Goal: Information Seeking & Learning: Compare options

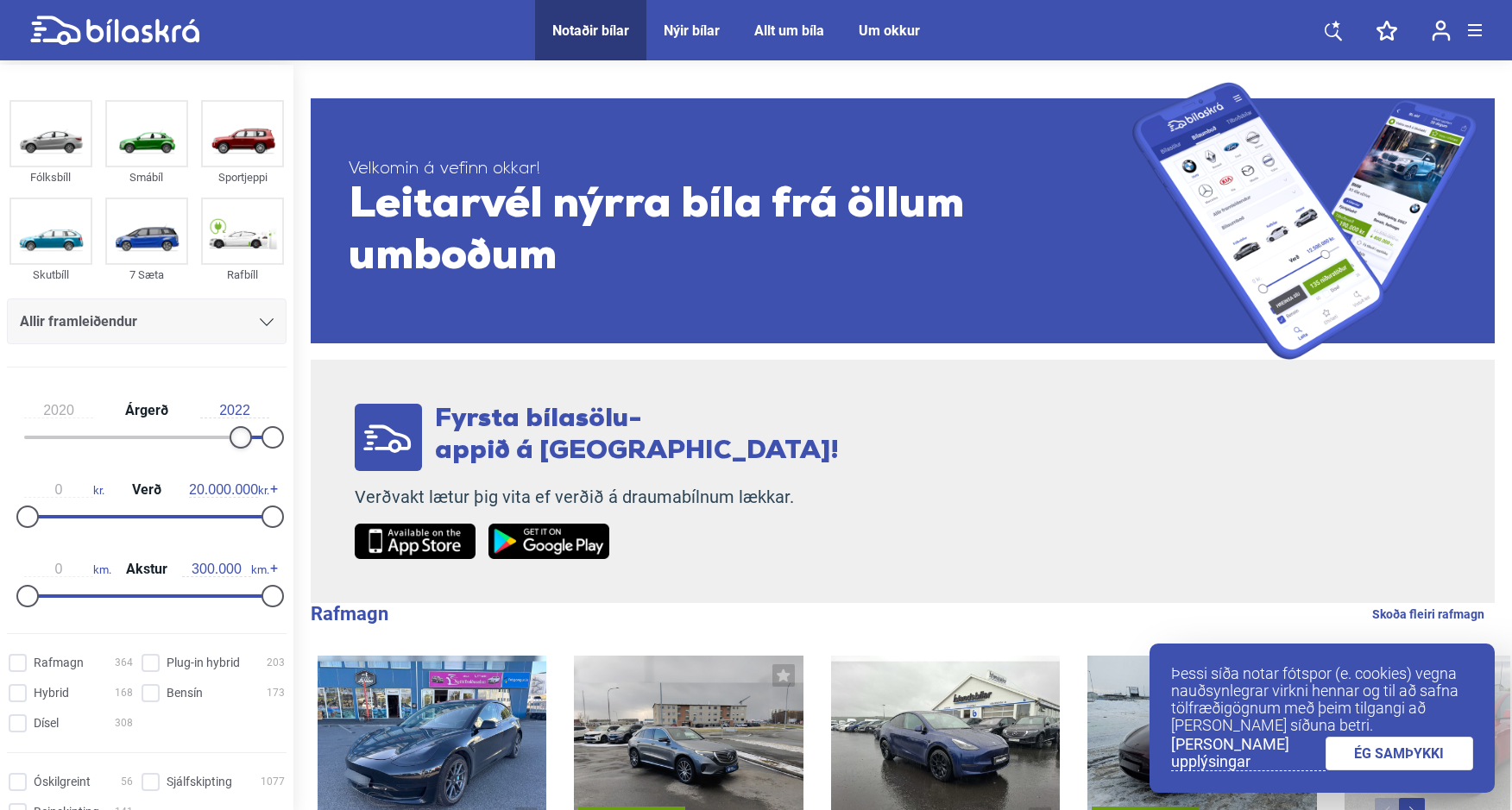
type input "2021"
drag, startPoint x: 30, startPoint y: 437, endPoint x: 254, endPoint y: 419, distance: 224.7
click at [254, 419] on div "2021 Árgerð 2022" at bounding box center [147, 420] width 280 height 79
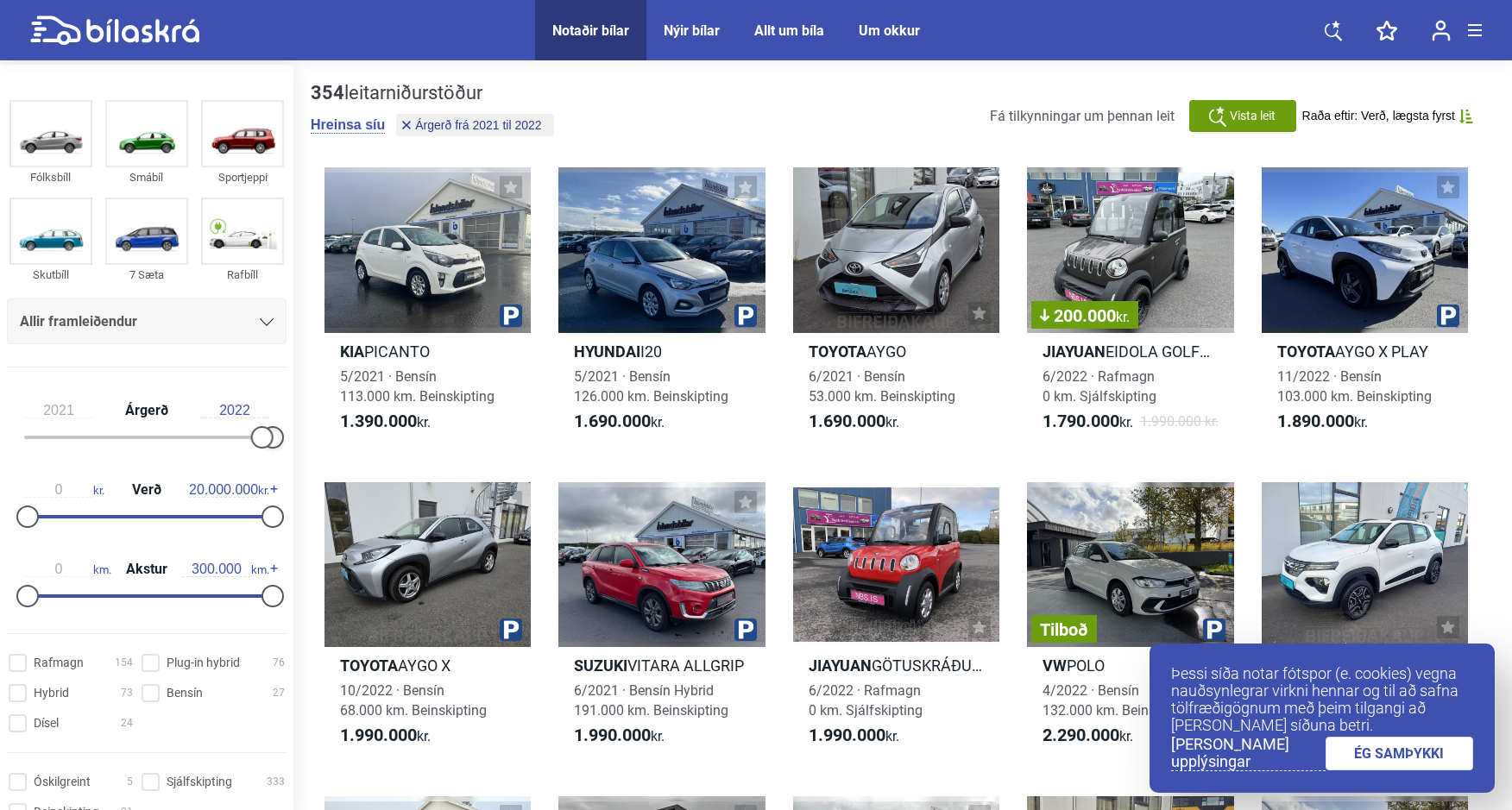
drag, startPoint x: 274, startPoint y: 436, endPoint x: 301, endPoint y: 436, distance: 27.0
click at [301, 436] on div "Fólksbíll Smábíl Sportjeppi Skutbíll 7 Sæta Rafbíll Allir framleiðendur [PERSON…" at bounding box center [756, 753] width 1512 height 1376
type input "5.000.000"
drag, startPoint x: 266, startPoint y: 517, endPoint x: 86, endPoint y: 505, distance: 180.4
click at [86, 505] on div at bounding box center [89, 517] width 23 height 23
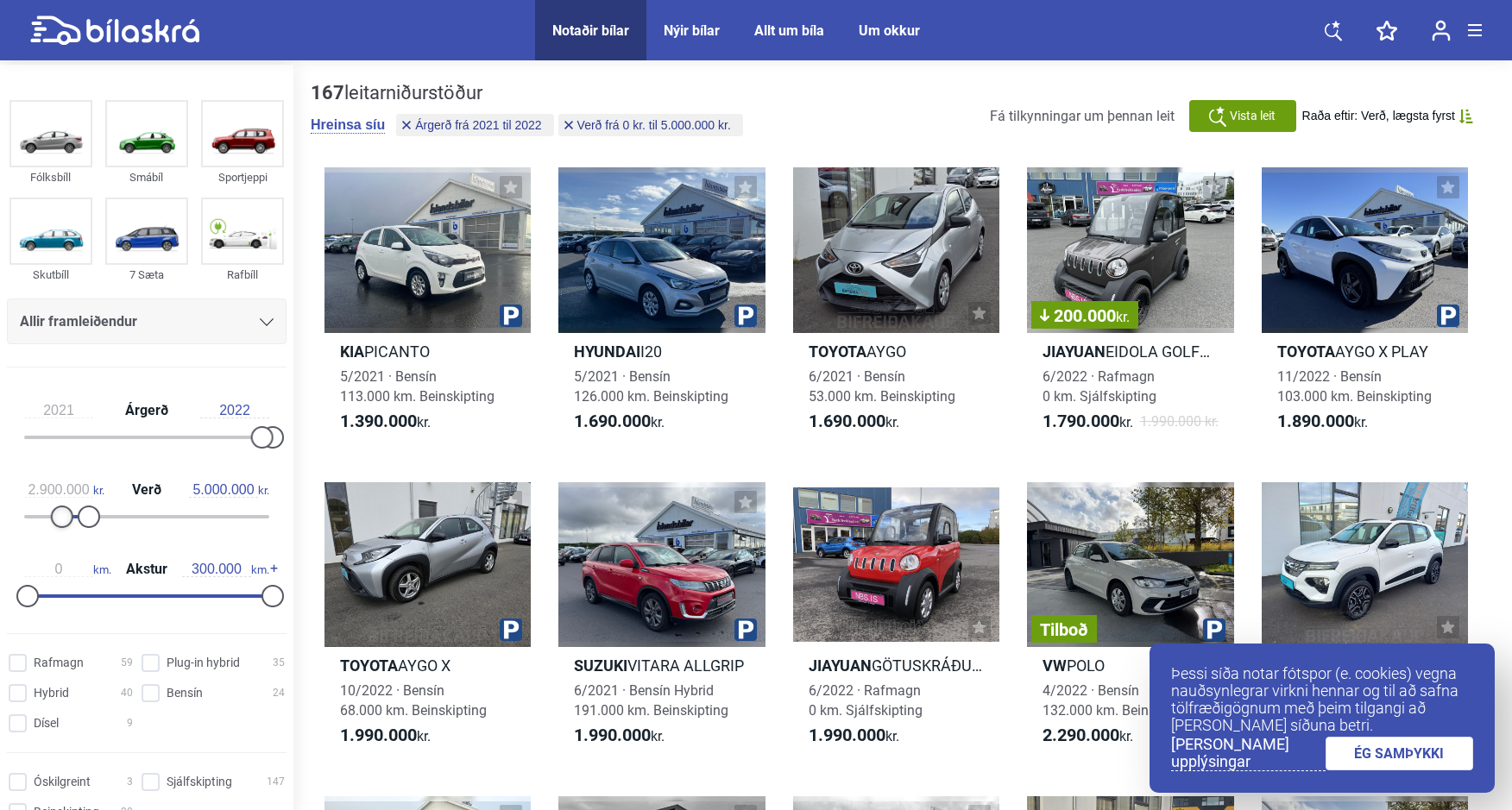
type input "3.000.000"
drag, startPoint x: 29, startPoint y: 519, endPoint x: 64, endPoint y: 519, distance: 35.0
click at [64, 519] on div at bounding box center [65, 517] width 23 height 23
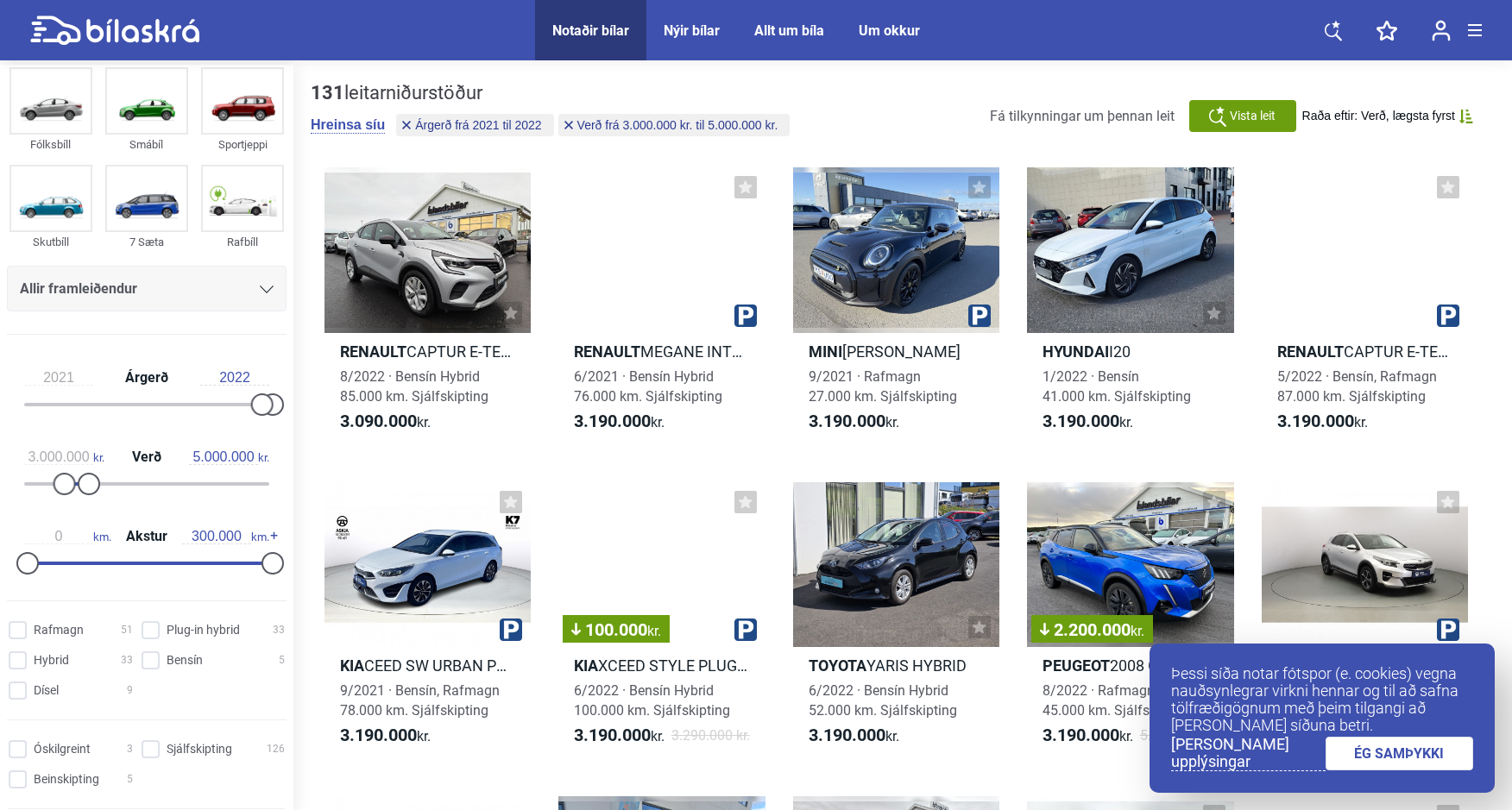
scroll to position [43, 0]
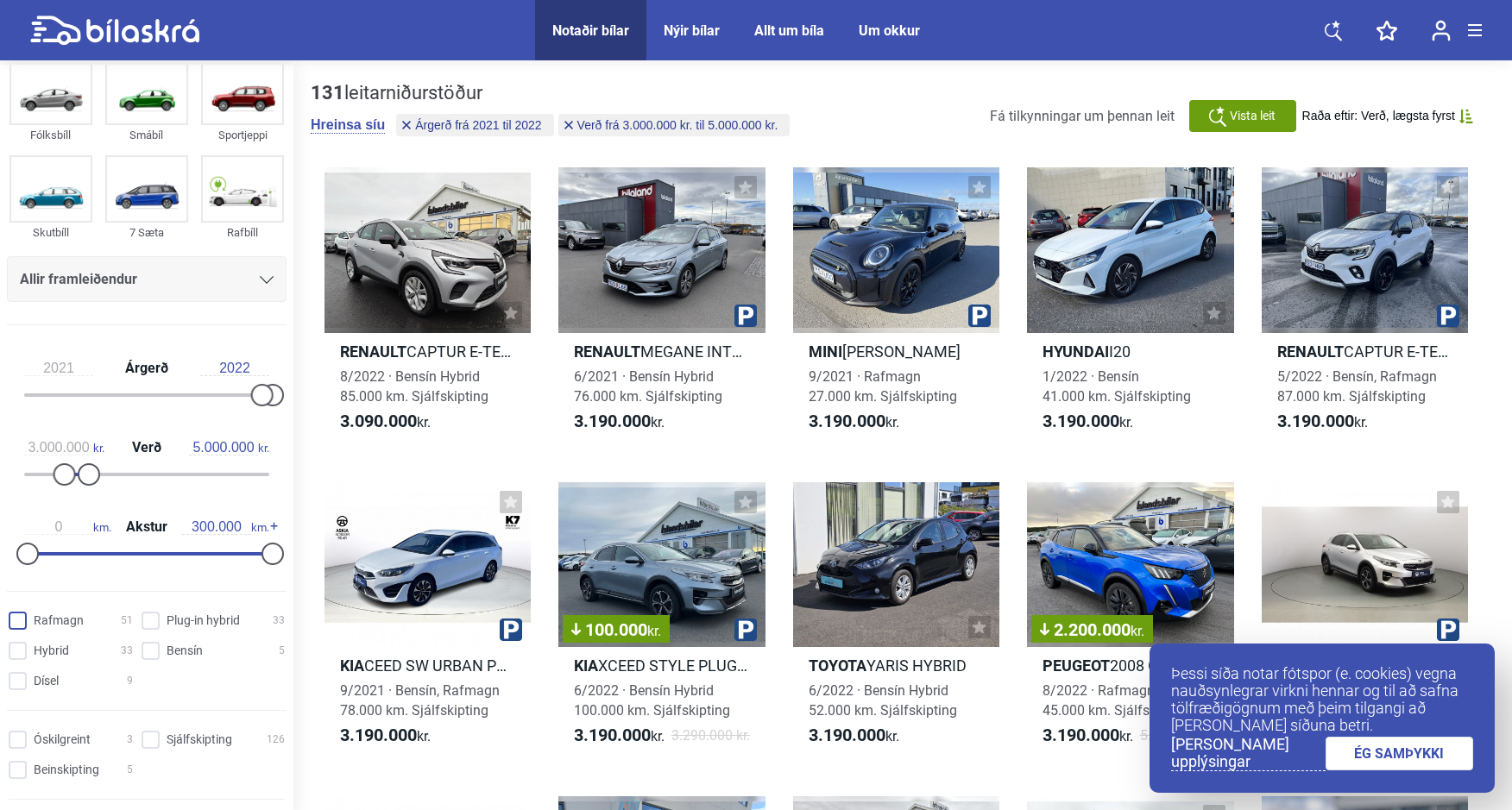
click at [23, 622] on input "Rafmagn 51" at bounding box center [73, 622] width 124 height 18
checkbox input "true"
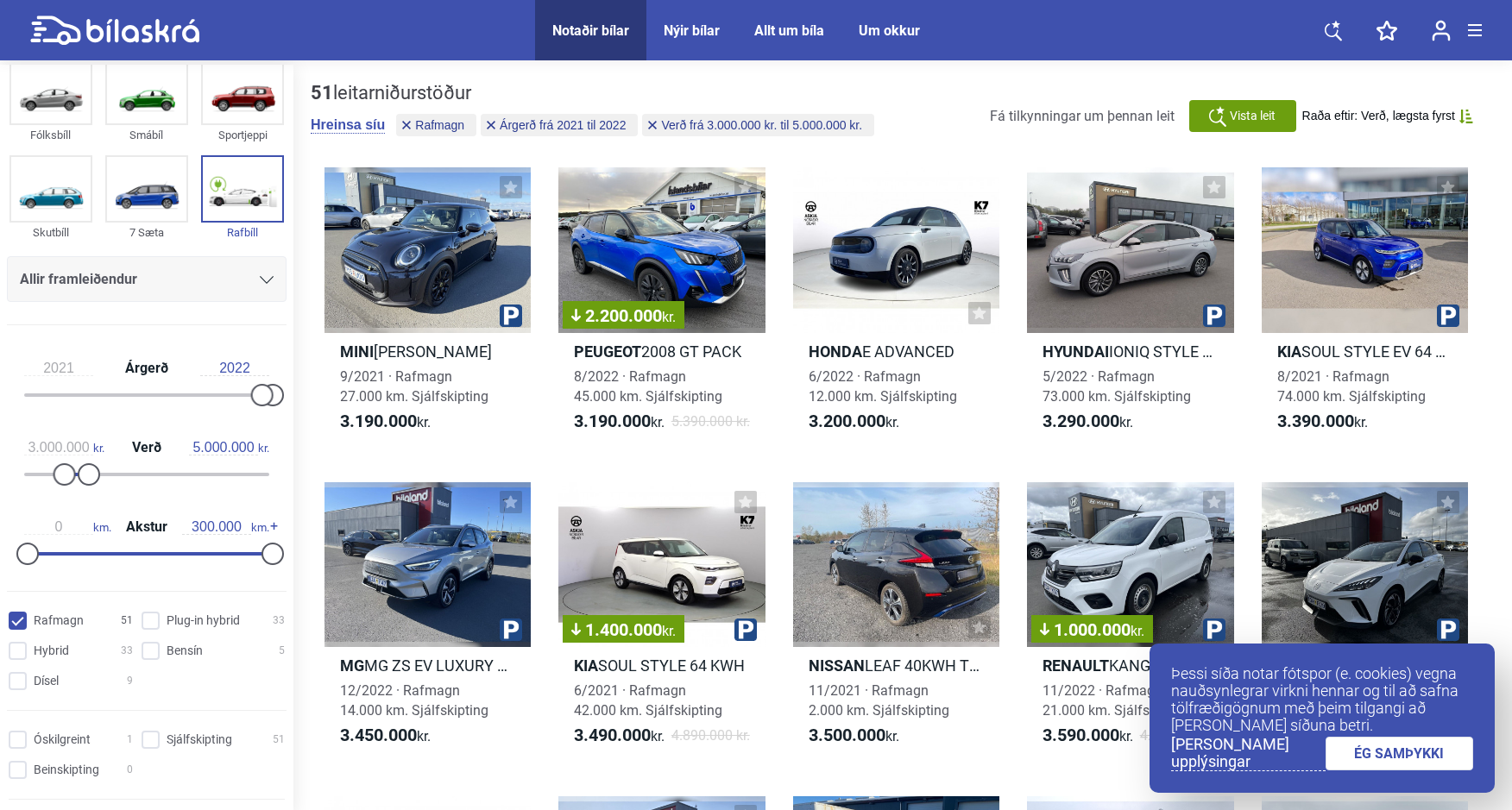
click at [1390, 759] on link "ÉG SAMÞYKKI" at bounding box center [1399, 754] width 149 height 34
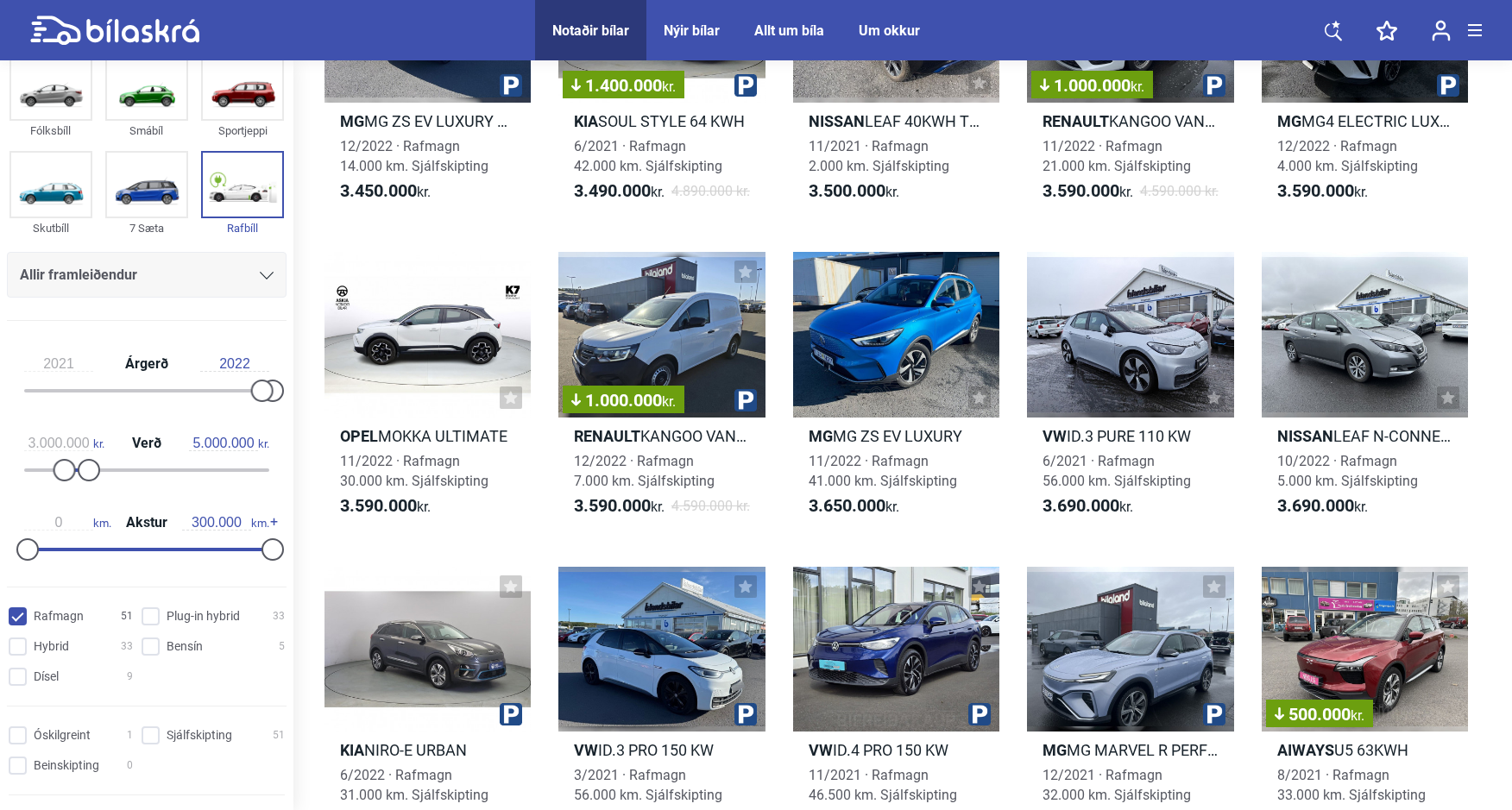
scroll to position [478, 0]
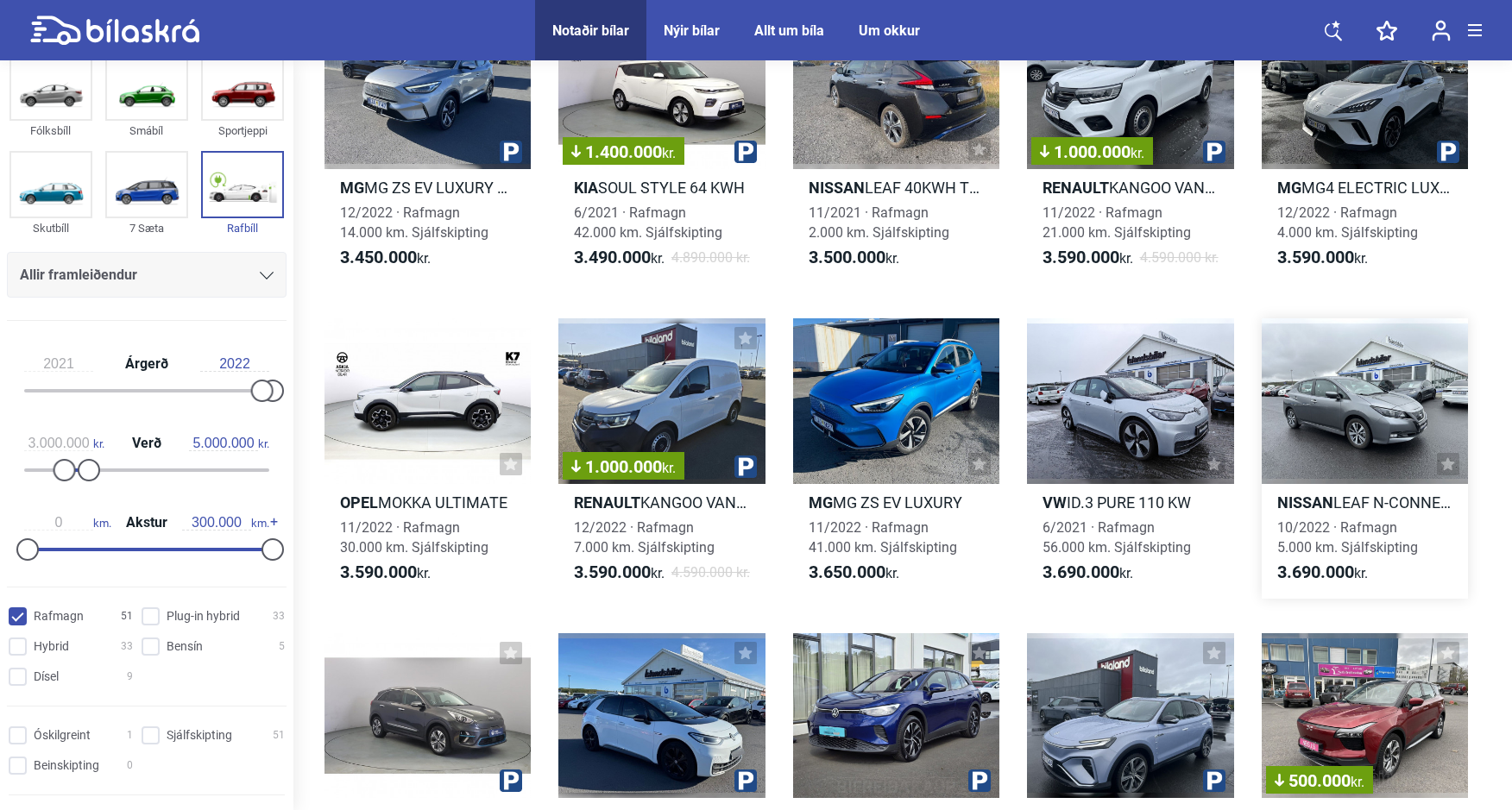
click at [1311, 430] on div at bounding box center [1365, 401] width 207 height 166
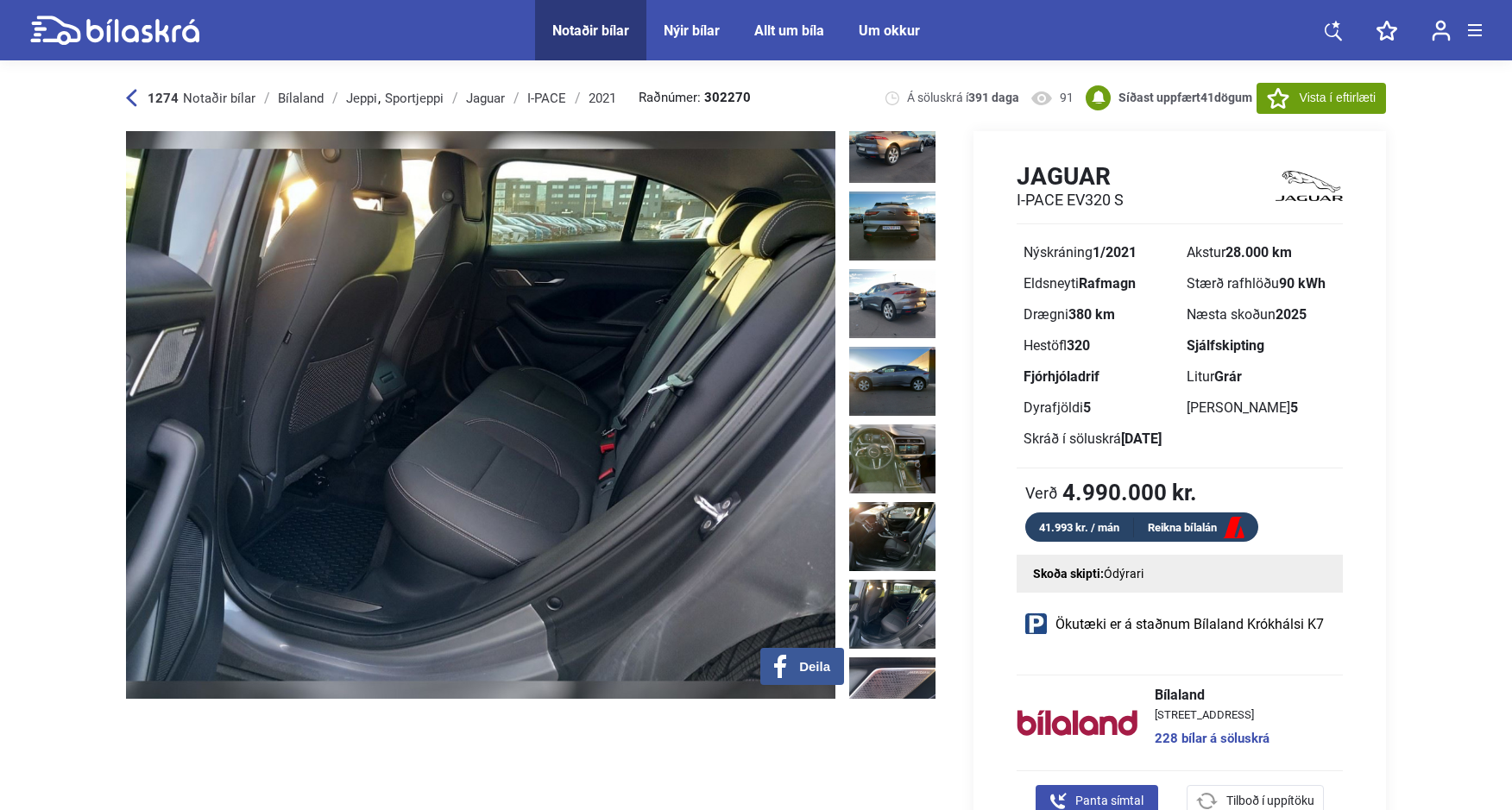
scroll to position [334, 0]
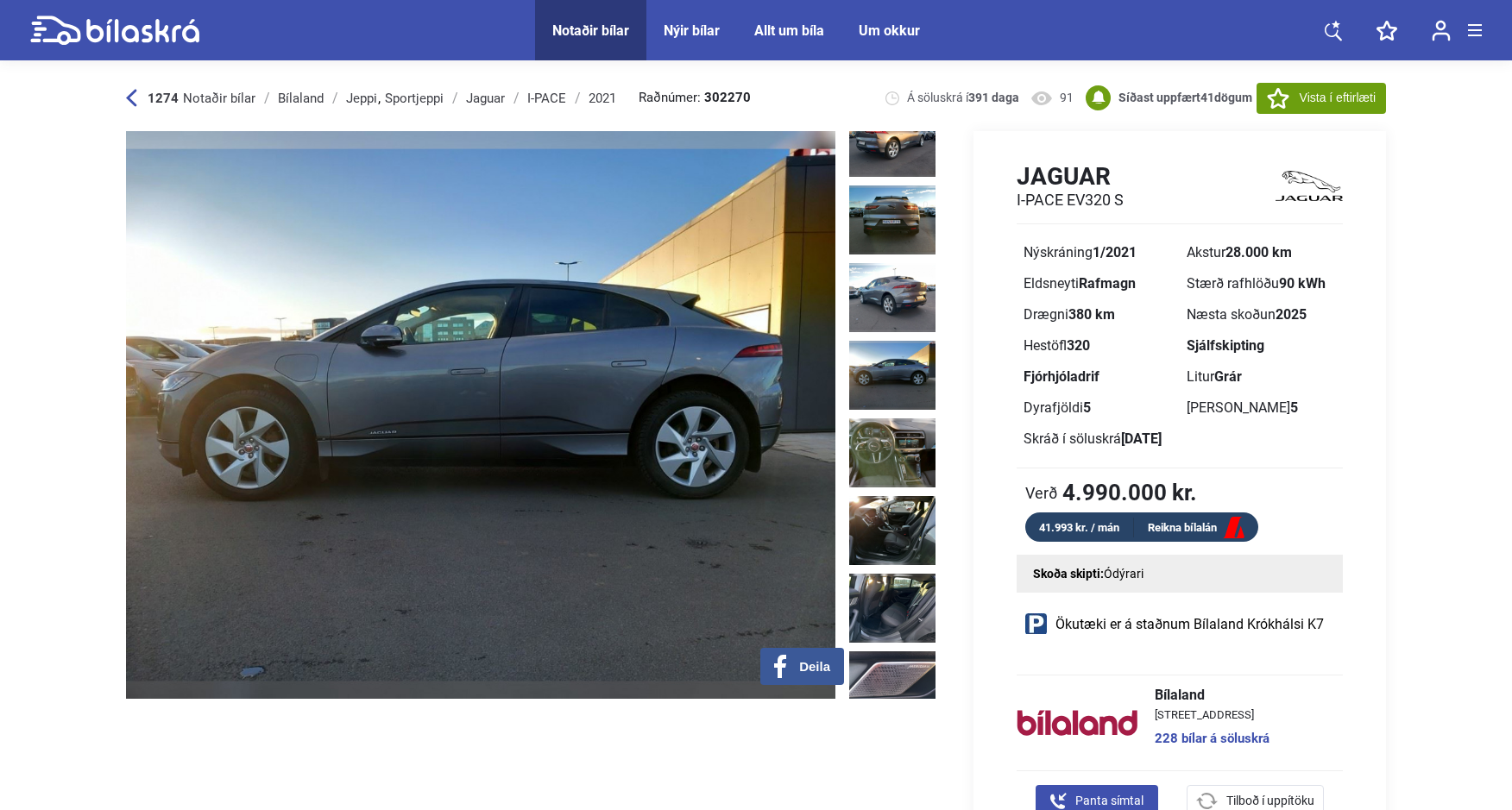
click at [1223, 530] on link "Reikna bílalán" at bounding box center [1196, 528] width 124 height 22
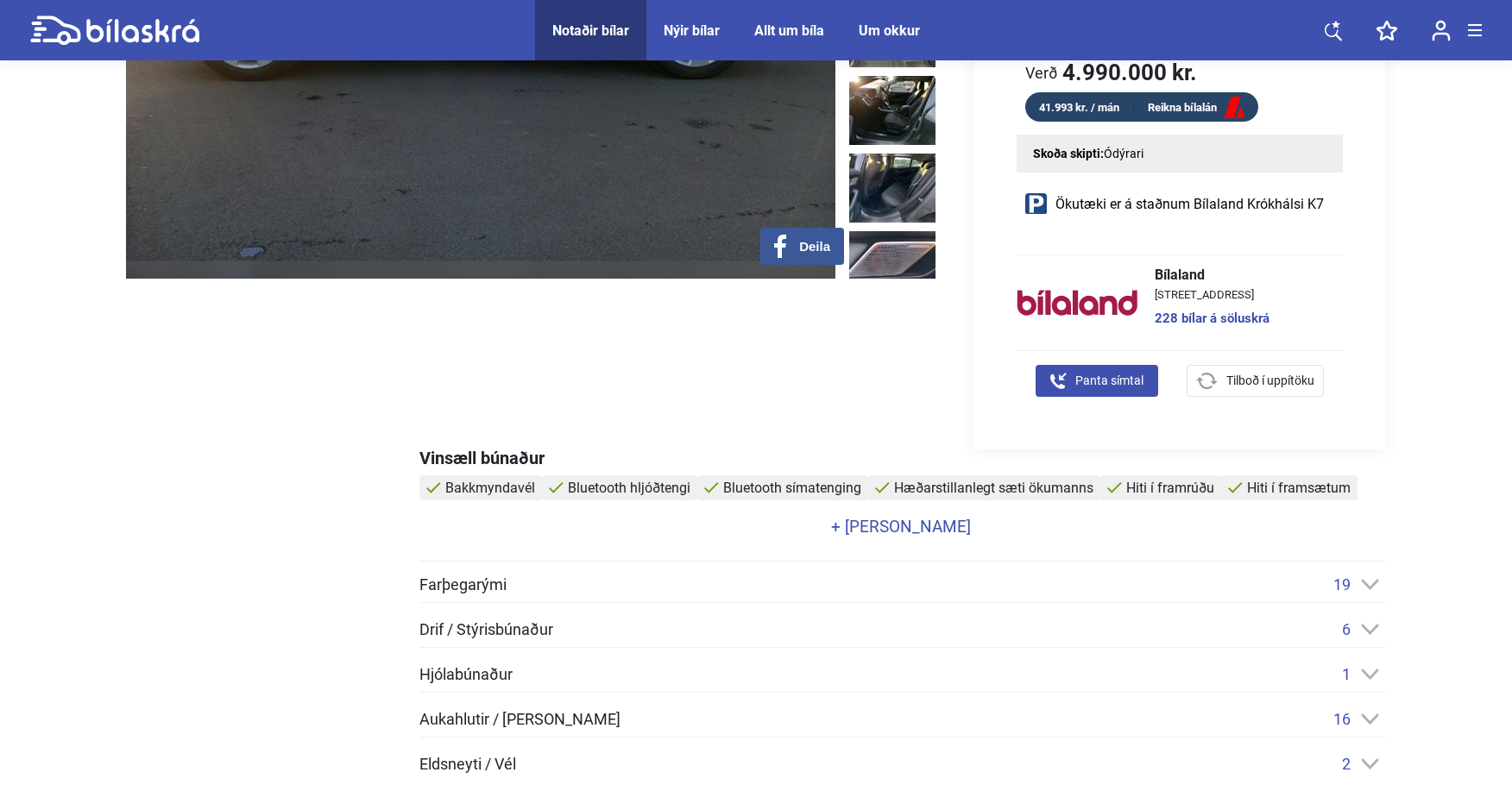
scroll to position [563, 0]
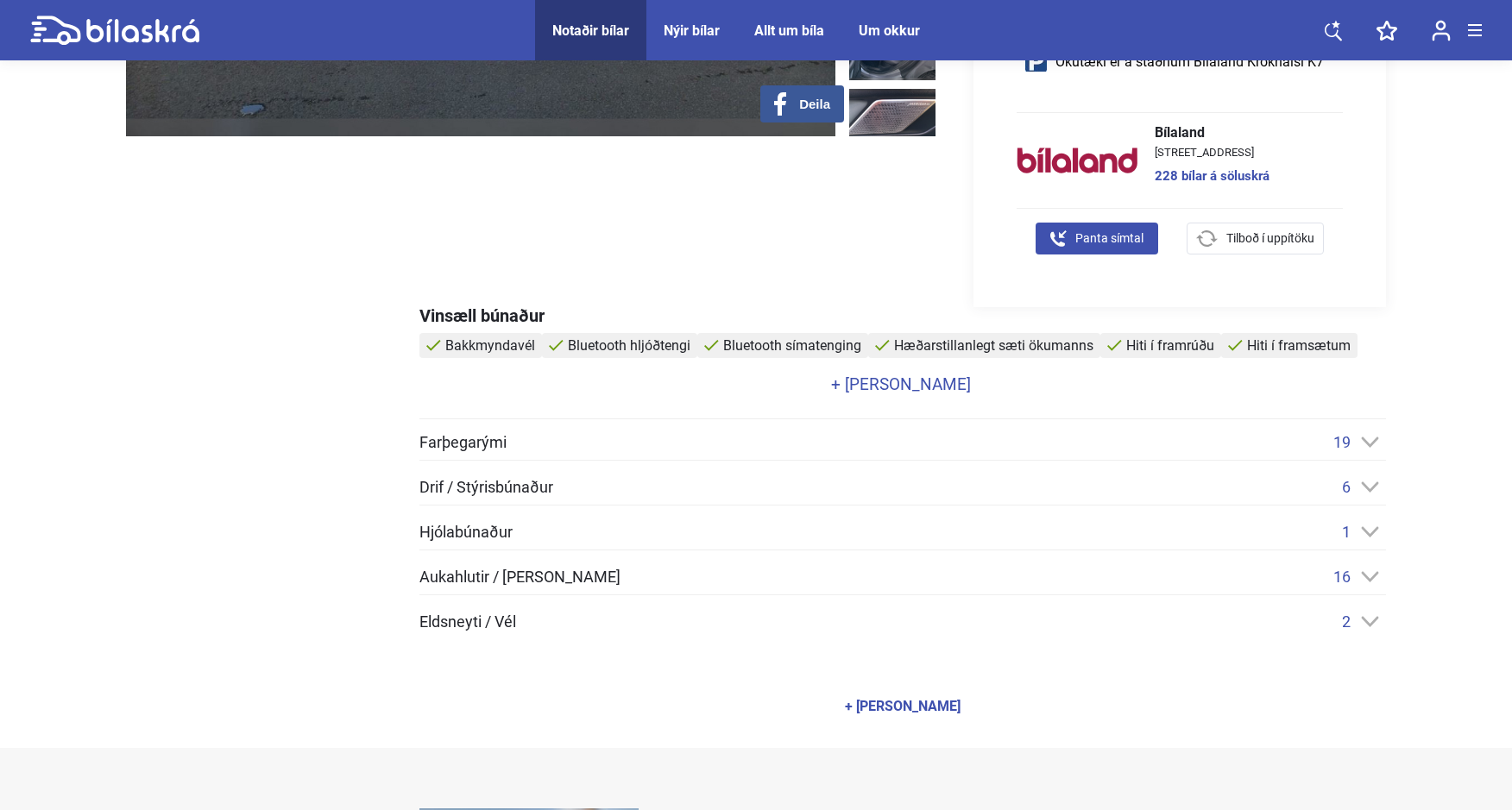
click at [1354, 439] on div "19" at bounding box center [1359, 442] width 53 height 18
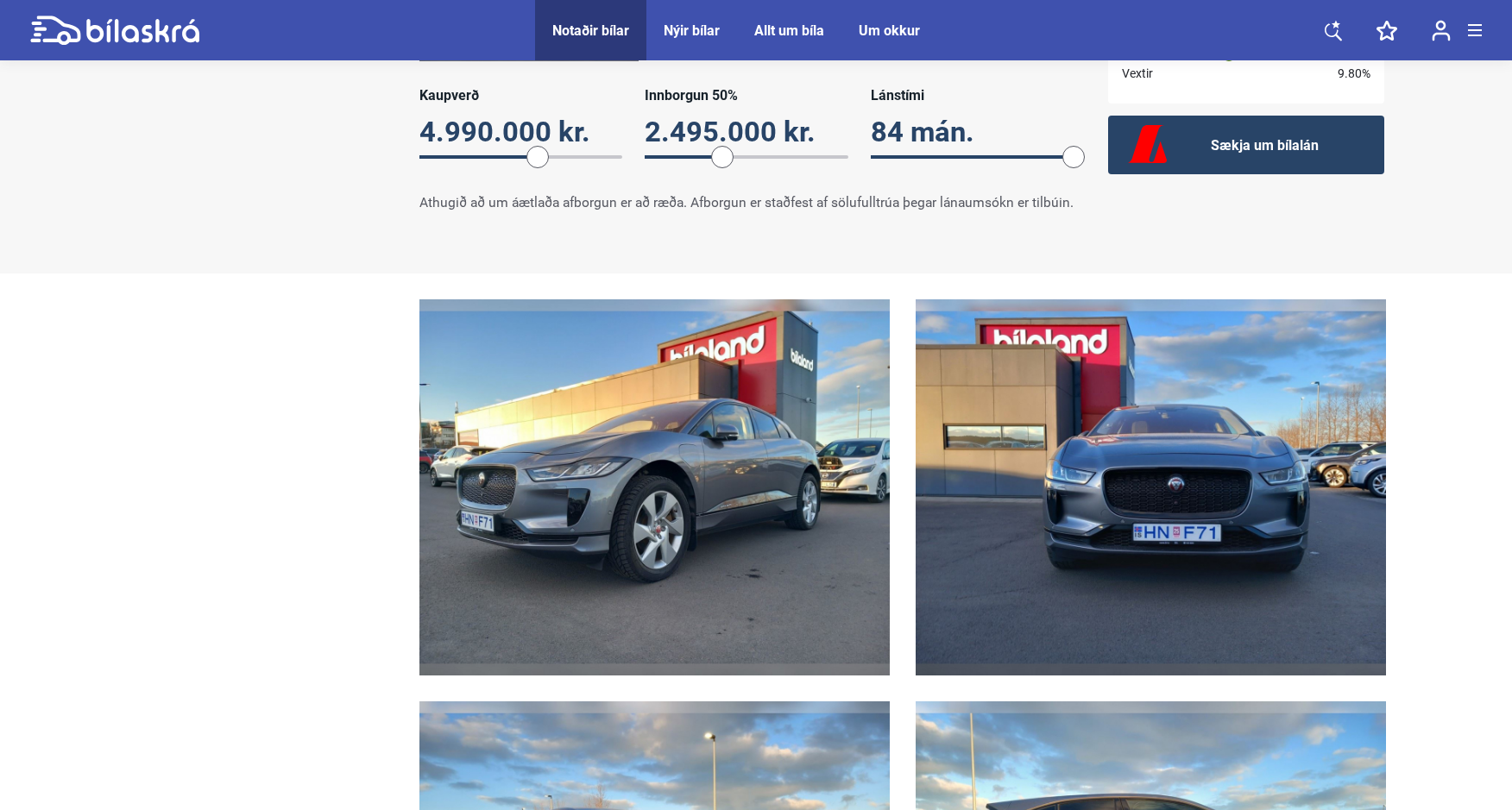
scroll to position [1539, 0]
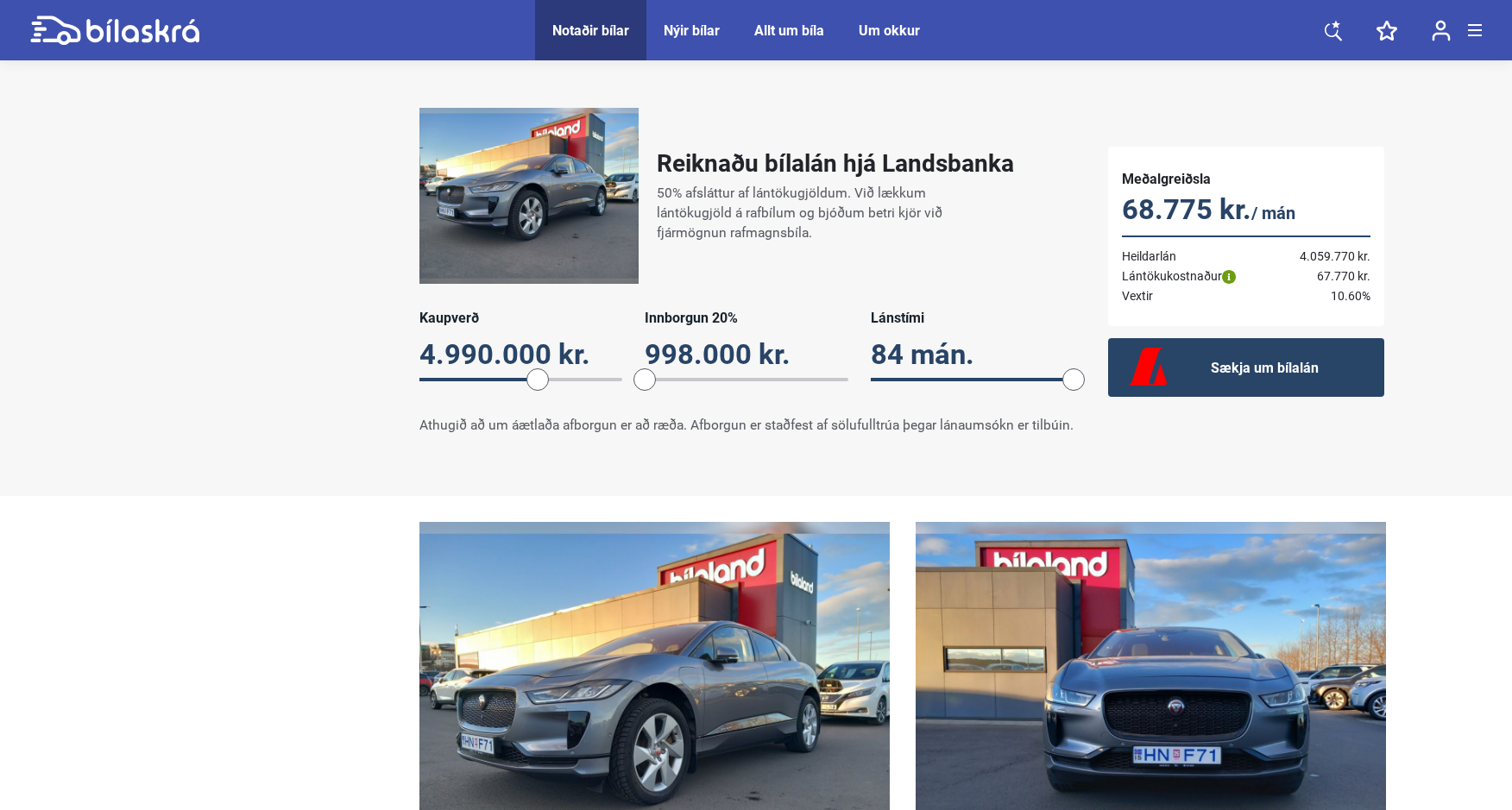
drag, startPoint x: 725, startPoint y: 370, endPoint x: 645, endPoint y: 371, distance: 80.0
click at [645, 371] on span at bounding box center [644, 379] width 23 height 23
drag, startPoint x: 535, startPoint y: 371, endPoint x: 507, endPoint y: 371, distance: 28.0
click at [507, 371] on span at bounding box center [504, 379] width 23 height 23
